Goal: Find specific page/section: Find specific page/section

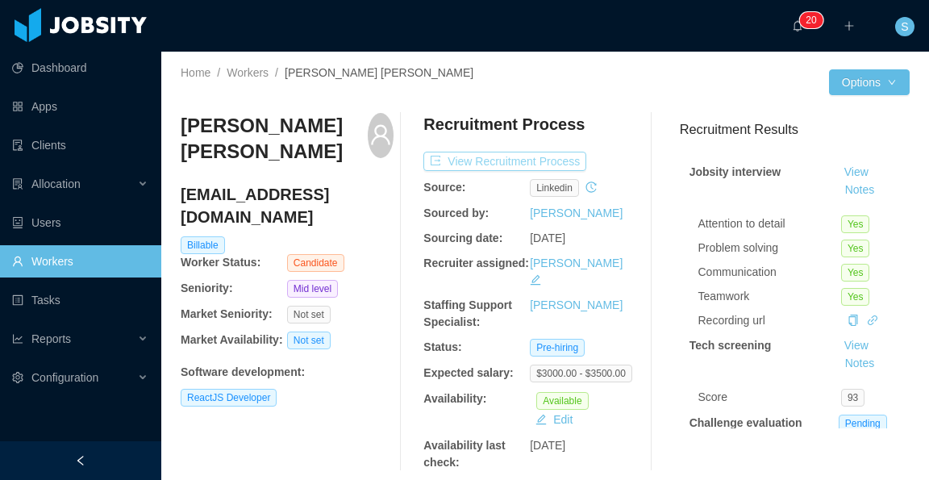
click at [513, 163] on button "View Recruitment Process" at bounding box center [504, 161] width 163 height 19
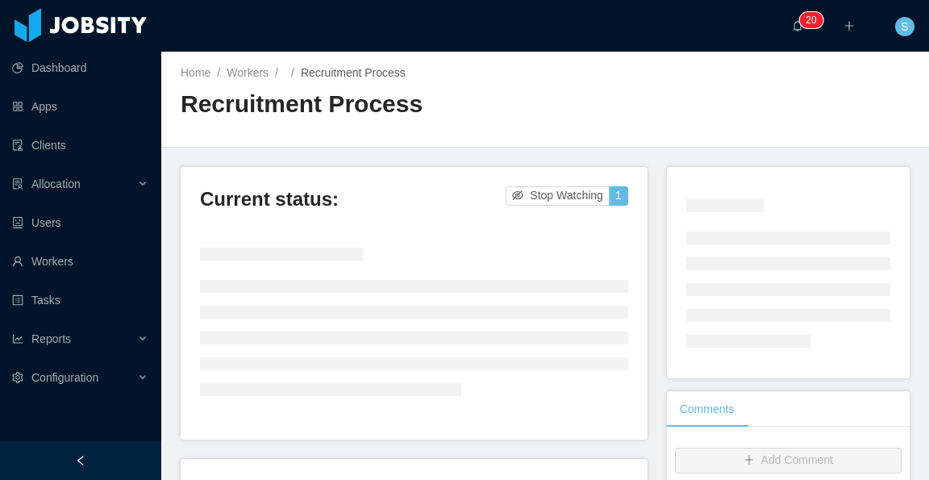
scroll to position [81, 0]
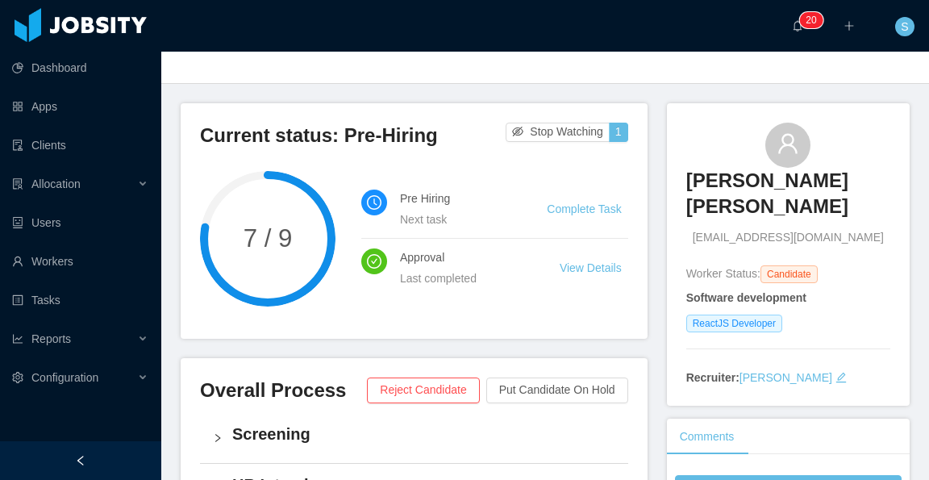
drag, startPoint x: 886, startPoint y: 221, endPoint x: 676, endPoint y: 222, distance: 209.7
click at [693, 229] on span "franciscoantoniodurangonzalez@gmail.com" at bounding box center [788, 237] width 191 height 17
copy span "franciscoantoniodurangonzalez@gmail.com"
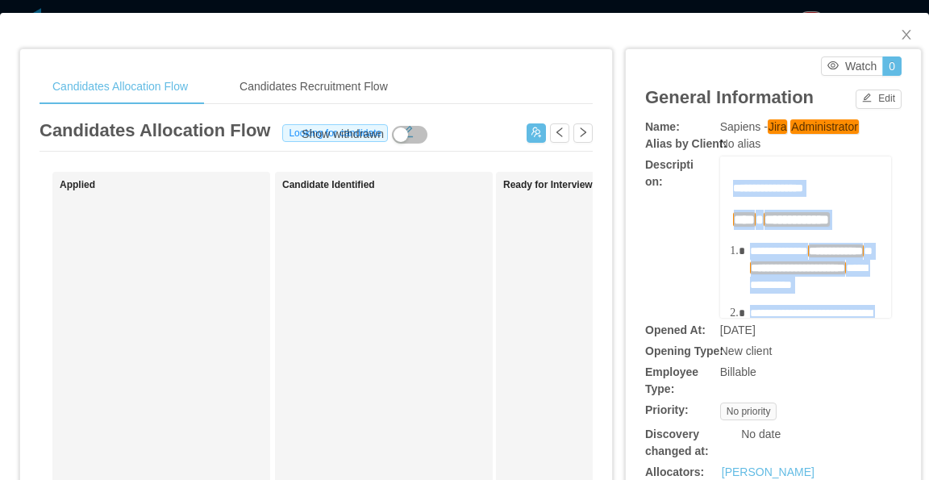
scroll to position [445, 0]
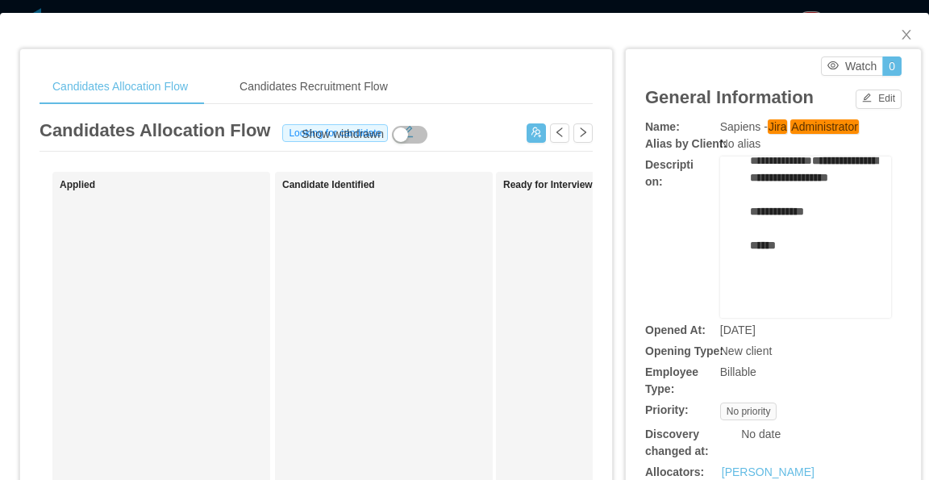
click at [819, 362] on div "**********" at bounding box center [773, 449] width 256 height 661
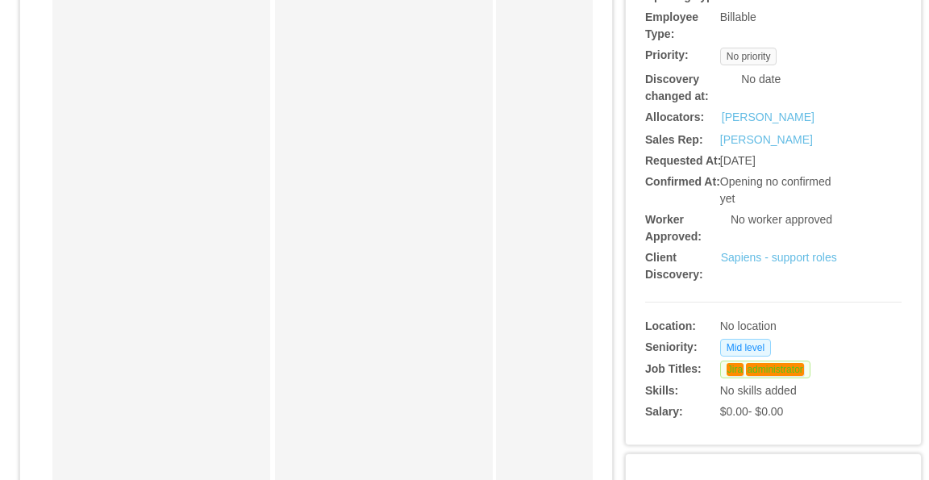
scroll to position [403, 0]
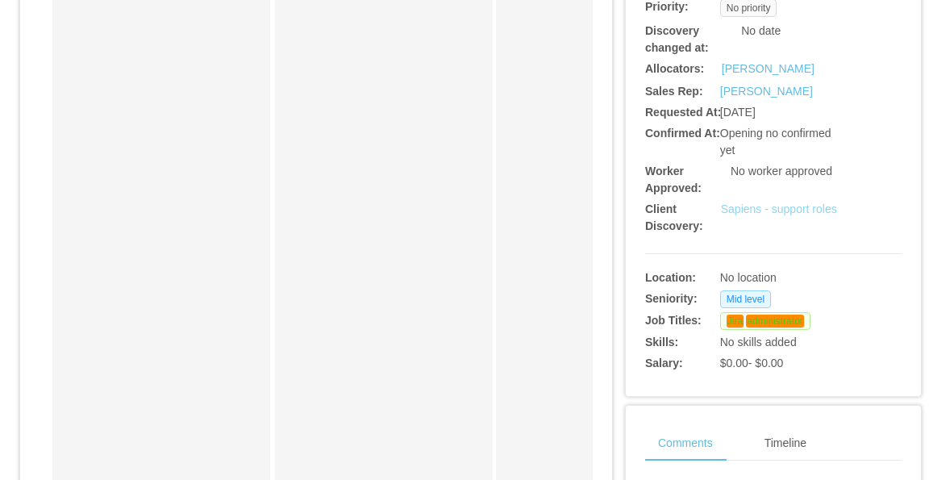
click at [797, 202] on link "Sapiens - support roles" at bounding box center [779, 208] width 116 height 13
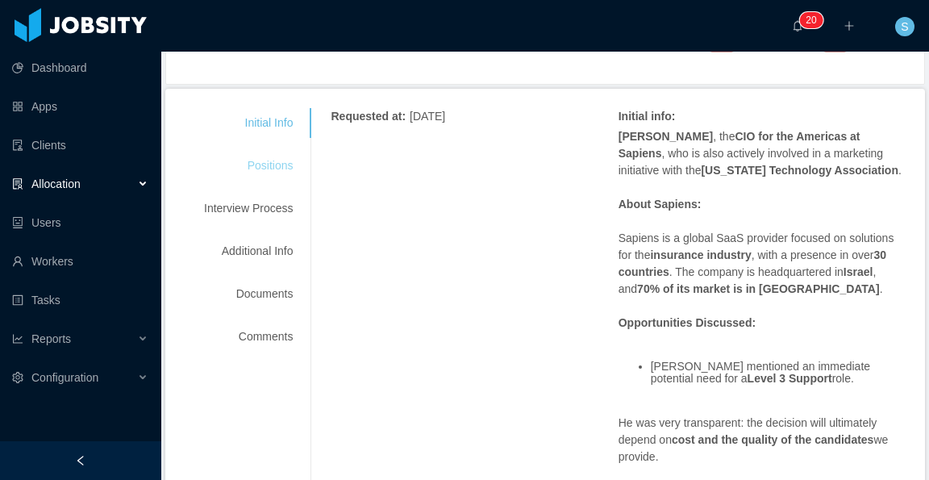
click at [286, 164] on div "Positions" at bounding box center [248, 166] width 127 height 30
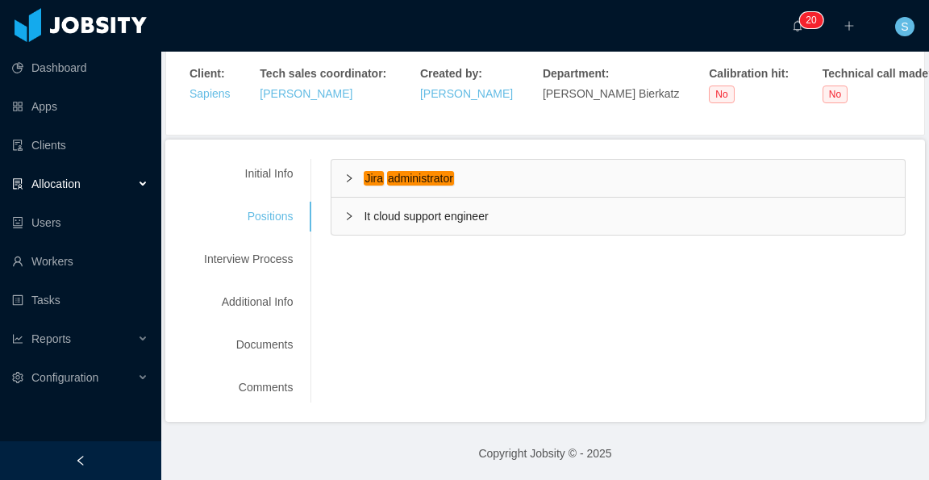
click at [489, 177] on div "Jira administrator" at bounding box center [617, 178] width 573 height 37
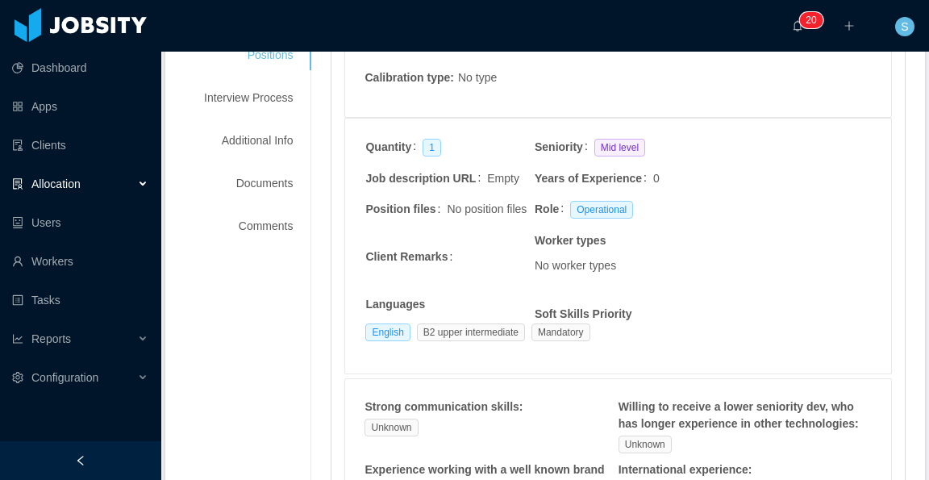
scroll to position [30, 0]
